Goal: Task Accomplishment & Management: Use online tool/utility

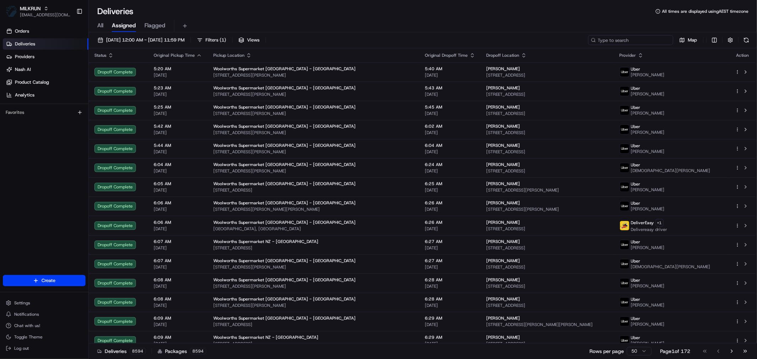
click at [636, 45] on input at bounding box center [630, 40] width 85 height 10
paste input "[PERSON_NAME]"
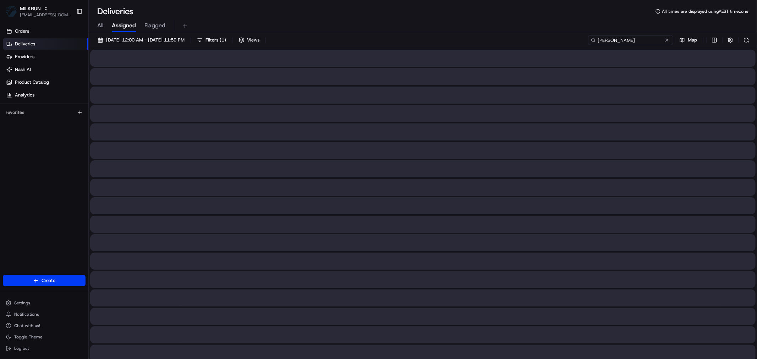
click at [616, 39] on input "[PERSON_NAME]" at bounding box center [630, 40] width 85 height 10
type input "[PERSON_NAME]"
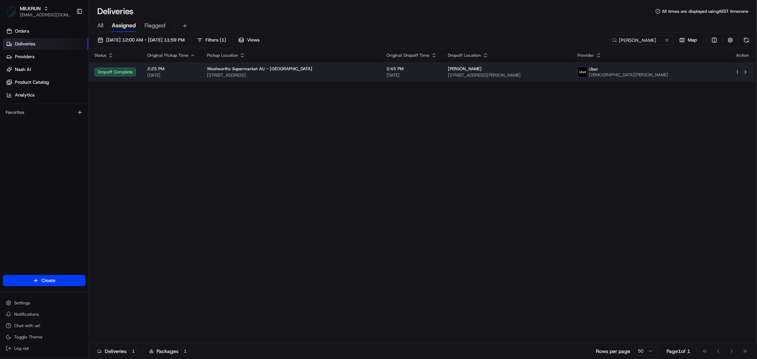
click at [351, 73] on span "[STREET_ADDRESS]" at bounding box center [291, 75] width 169 height 6
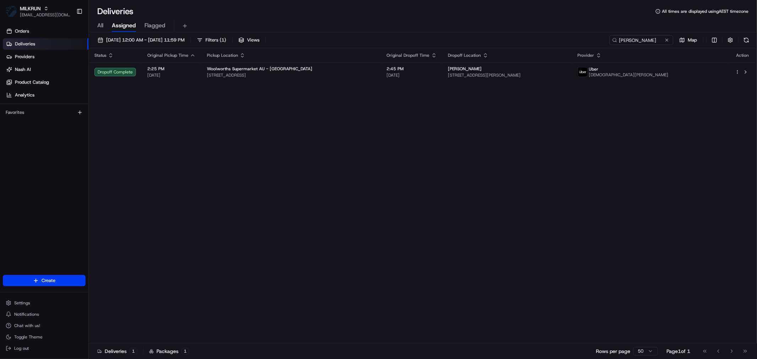
drag, startPoint x: 364, startPoint y: 223, endPoint x: 403, endPoint y: 189, distance: 52.8
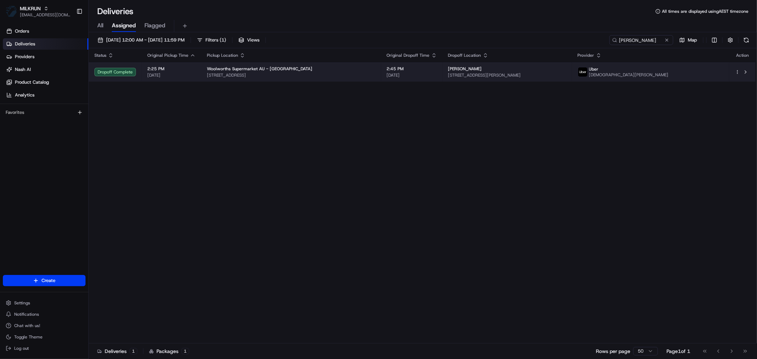
click at [454, 75] on span "[STREET_ADDRESS][PERSON_NAME]" at bounding box center [507, 75] width 118 height 6
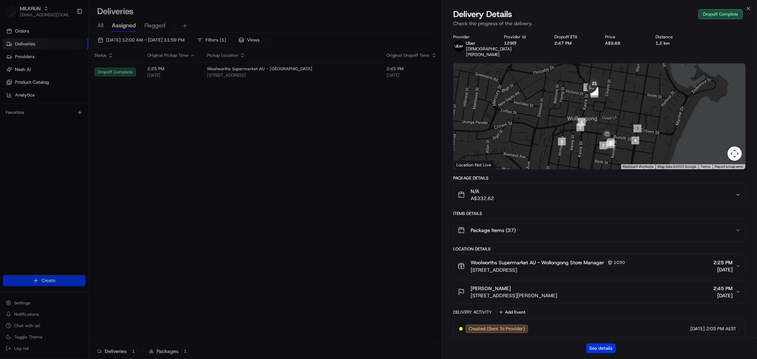
click at [597, 347] on button "See details" at bounding box center [600, 348] width 29 height 10
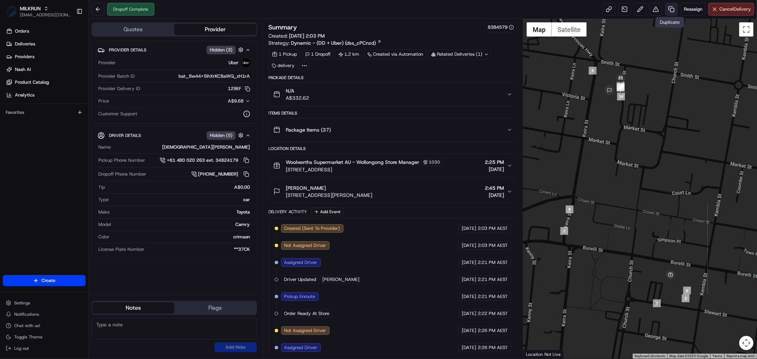
click at [670, 11] on link at bounding box center [671, 9] width 13 height 13
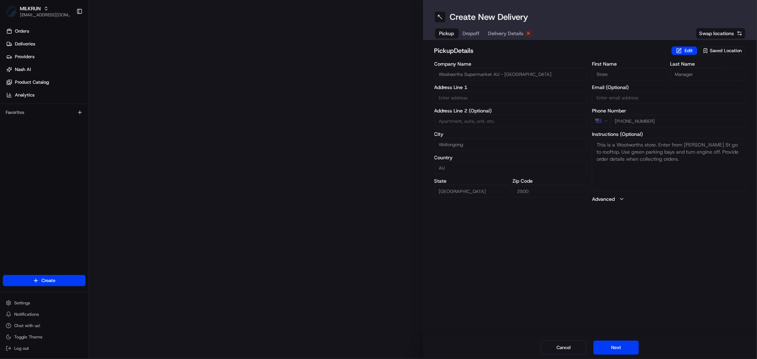
type input "63 Burelli St"
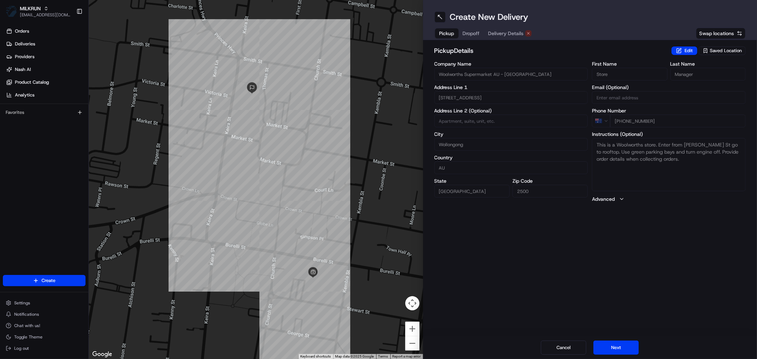
click at [508, 32] on span "Delivery Details" at bounding box center [505, 33] width 35 height 7
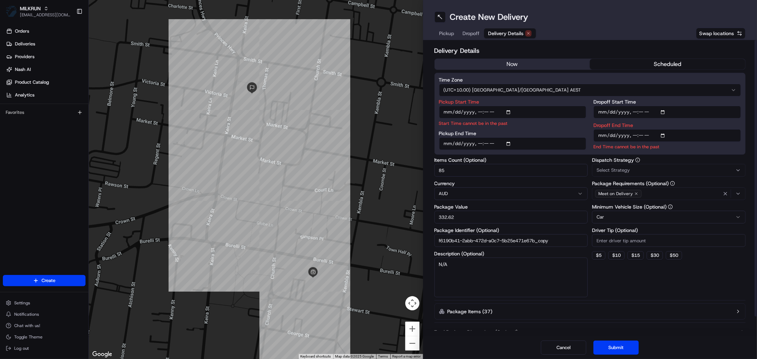
click at [519, 57] on div "Delivery Details now scheduled Time Zone (UTC+10.00) Australia/Sydney AEST Pick…" at bounding box center [589, 198] width 311 height 305
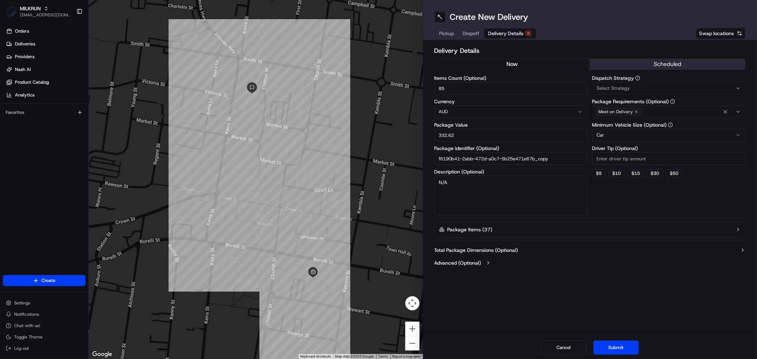
click at [520, 60] on button "now" at bounding box center [512, 64] width 155 height 11
click at [617, 352] on button "Submit" at bounding box center [615, 348] width 45 height 14
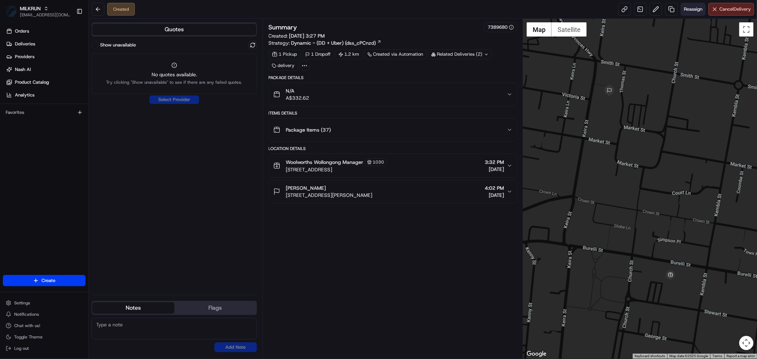
click at [694, 6] on span "Reassign" at bounding box center [693, 9] width 18 height 6
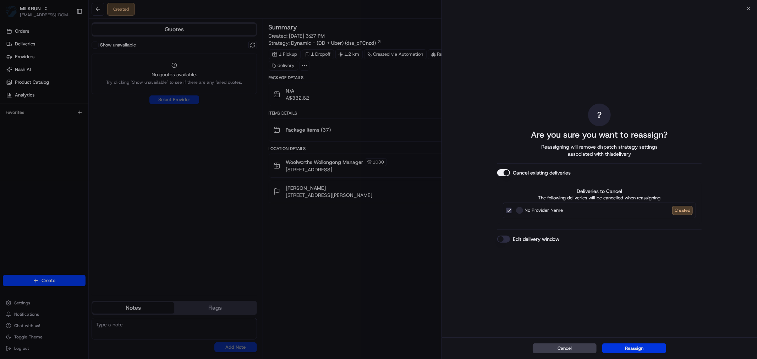
click at [636, 344] on button "Reassign" at bounding box center [634, 348] width 64 height 10
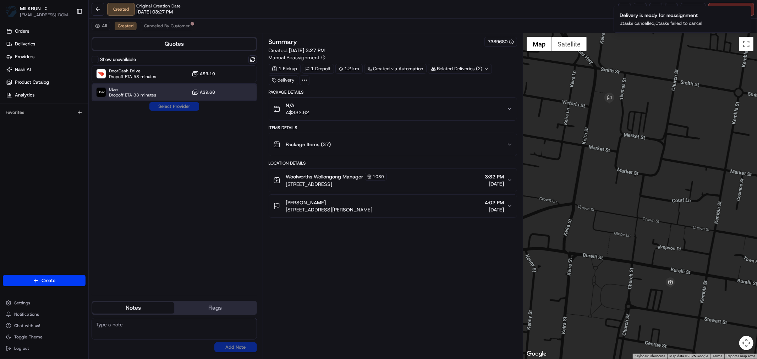
click at [143, 90] on span "Uber" at bounding box center [132, 90] width 47 height 6
click at [184, 111] on button "Assign Provider" at bounding box center [174, 106] width 50 height 9
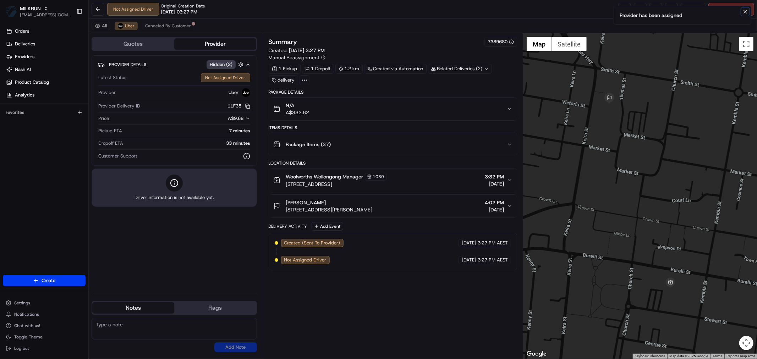
click at [746, 11] on icon "Notifications (F8)" at bounding box center [745, 12] width 6 height 6
click at [618, 11] on link at bounding box center [624, 9] width 13 height 13
